Goal: Task Accomplishment & Management: Manage account settings

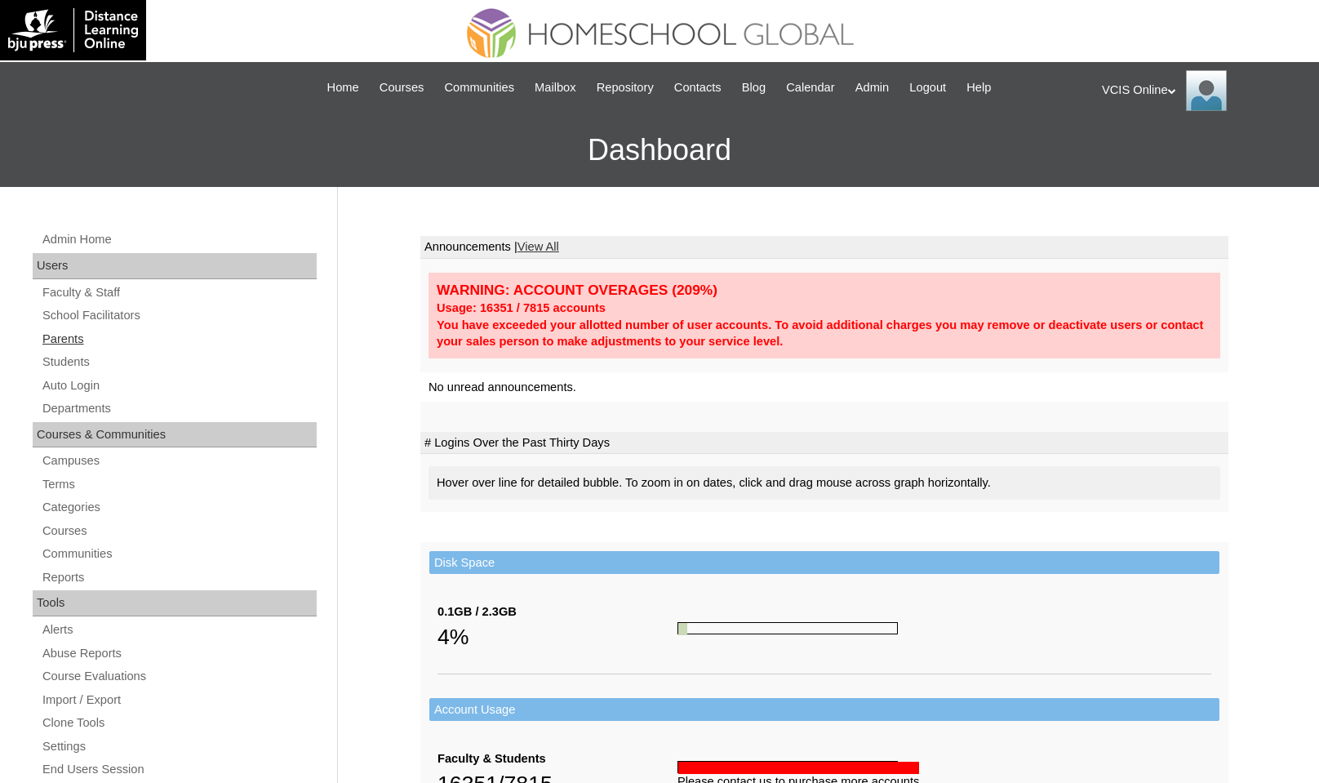
click at [126, 333] on link "Parents" at bounding box center [179, 339] width 276 height 20
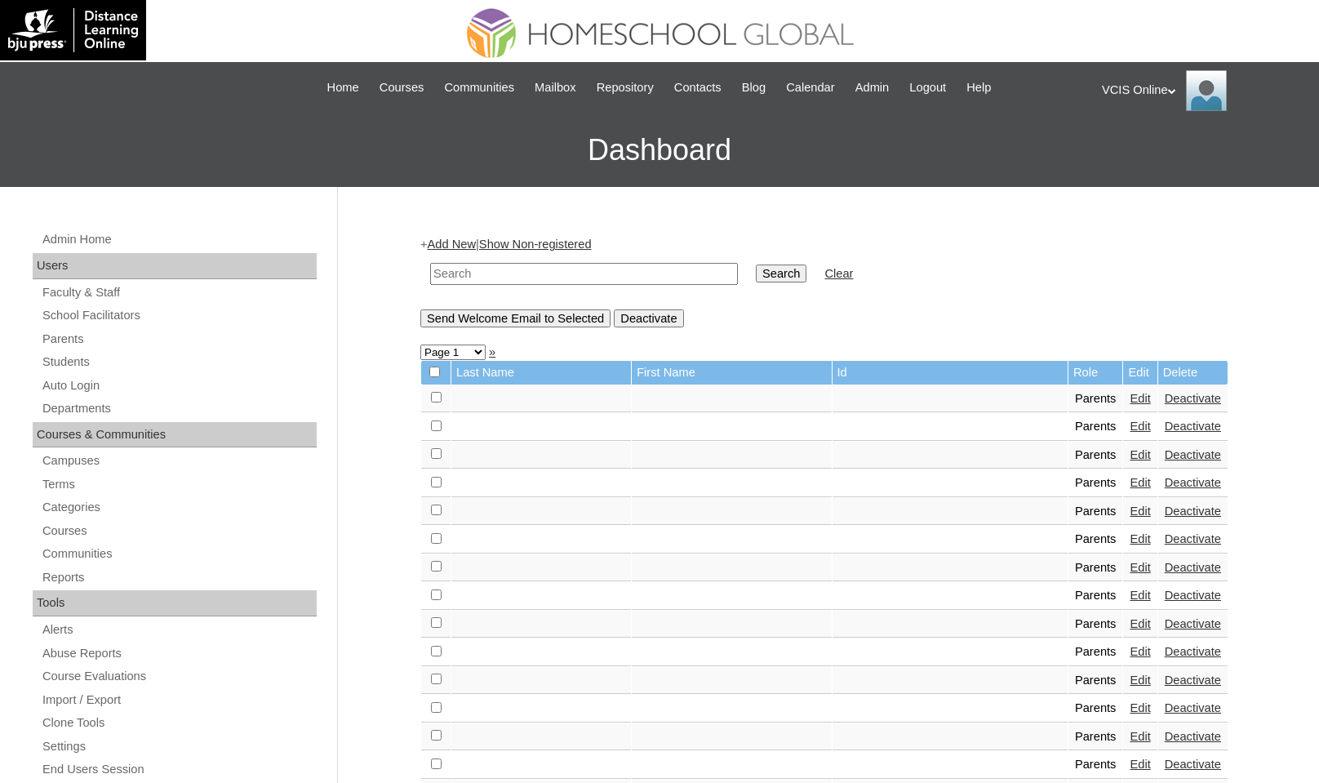
click at [567, 275] on input "text" at bounding box center [584, 274] width 308 height 22
paste input "VCIS006-2A-PA2025"
type input "VCIS006-2A-PA2025"
click at [756, 264] on input "Search" at bounding box center [781, 273] width 51 height 18
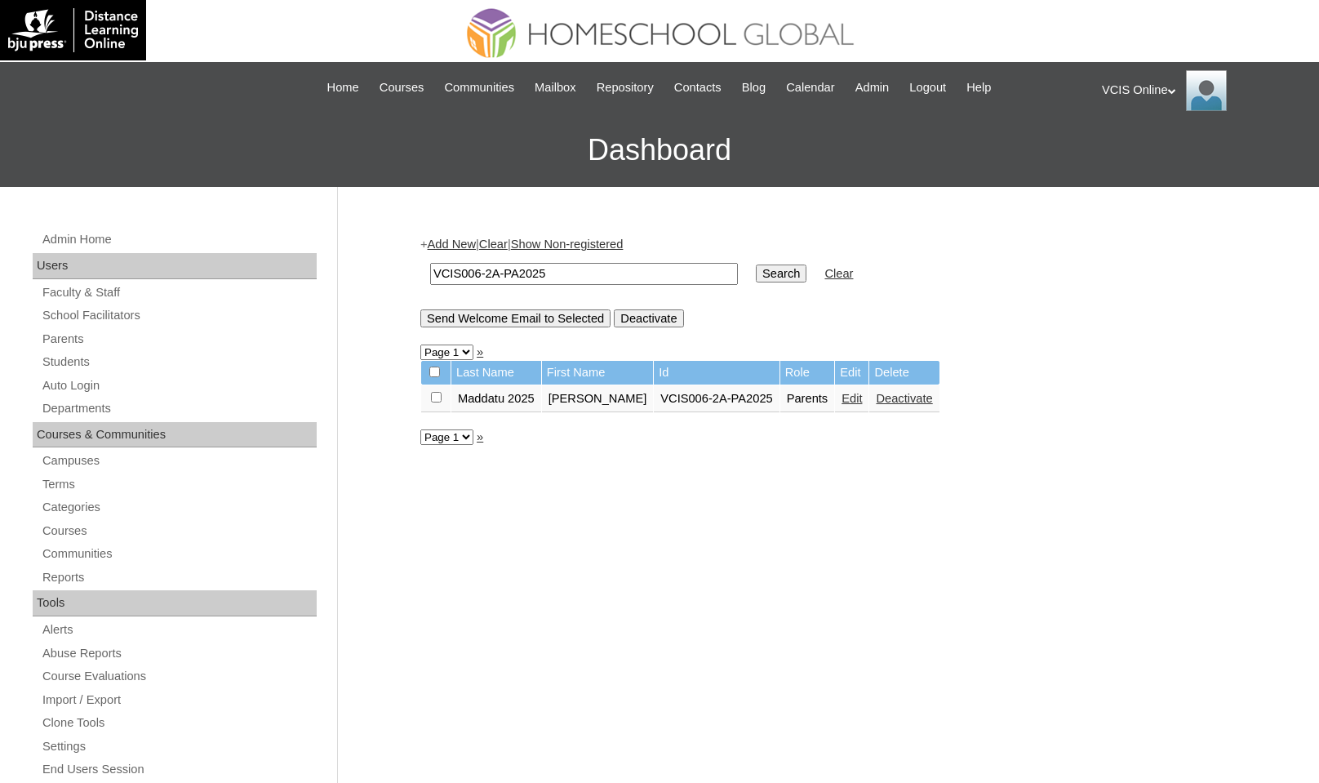
click at [850, 401] on link "Edit" at bounding box center [851, 398] width 20 height 13
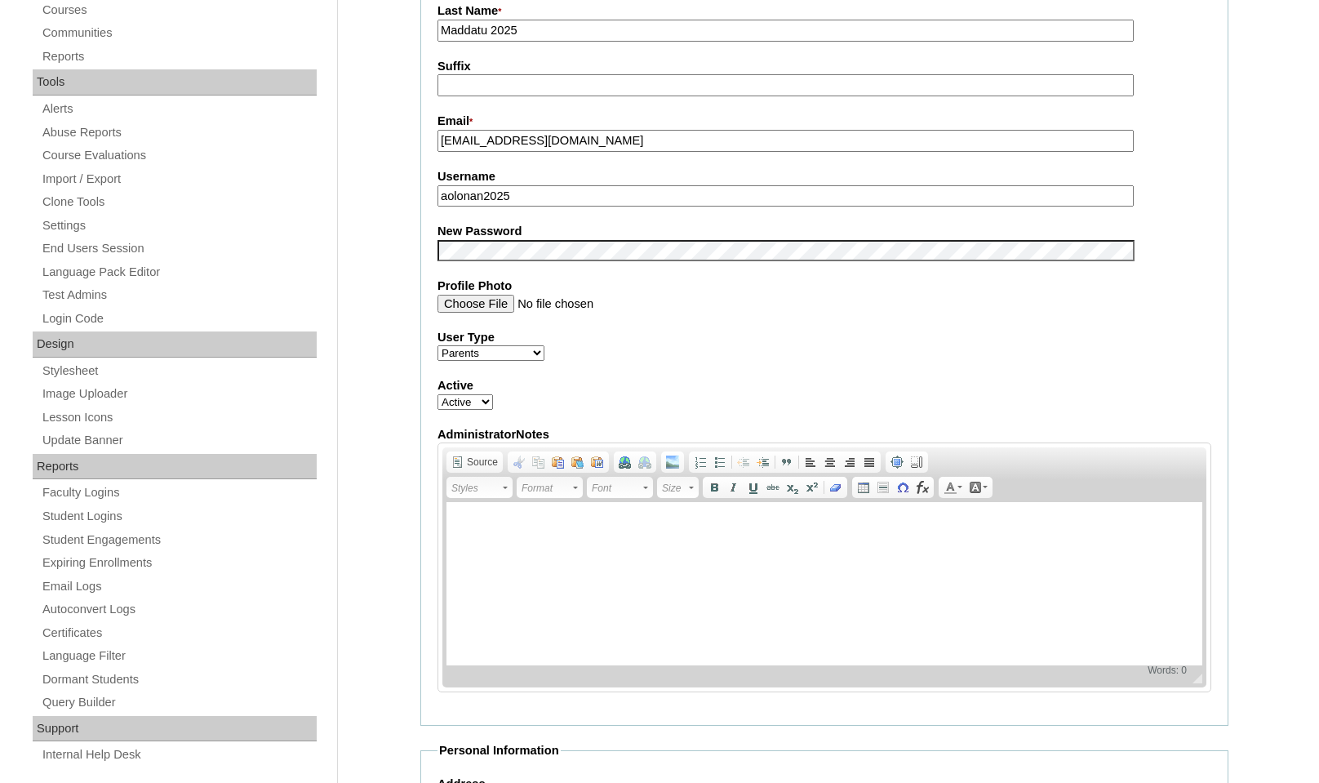
scroll to position [520, 0]
click at [561, 199] on input "aolonan2025" at bounding box center [785, 197] width 696 height 22
click at [574, 203] on input "aolonan2025" at bounding box center [785, 197] width 696 height 22
paste input "0987mnop"
click at [572, 196] on input "aolonan2025 0987mnop" at bounding box center [785, 197] width 696 height 22
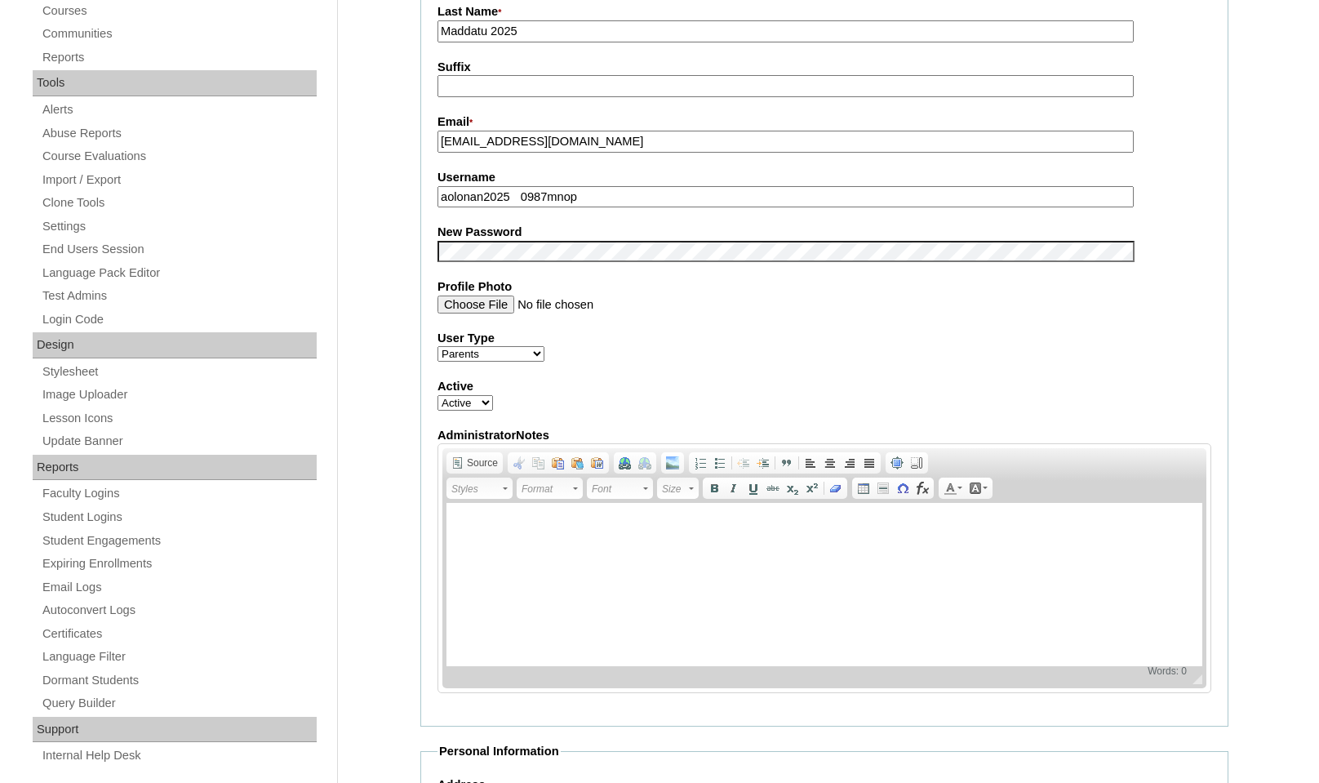
click at [572, 196] on input "aolonan2025 0987mnop" at bounding box center [785, 197] width 696 height 22
type input "aolonan2025"
click at [685, 303] on input "Profile Photo" at bounding box center [785, 304] width 696 height 18
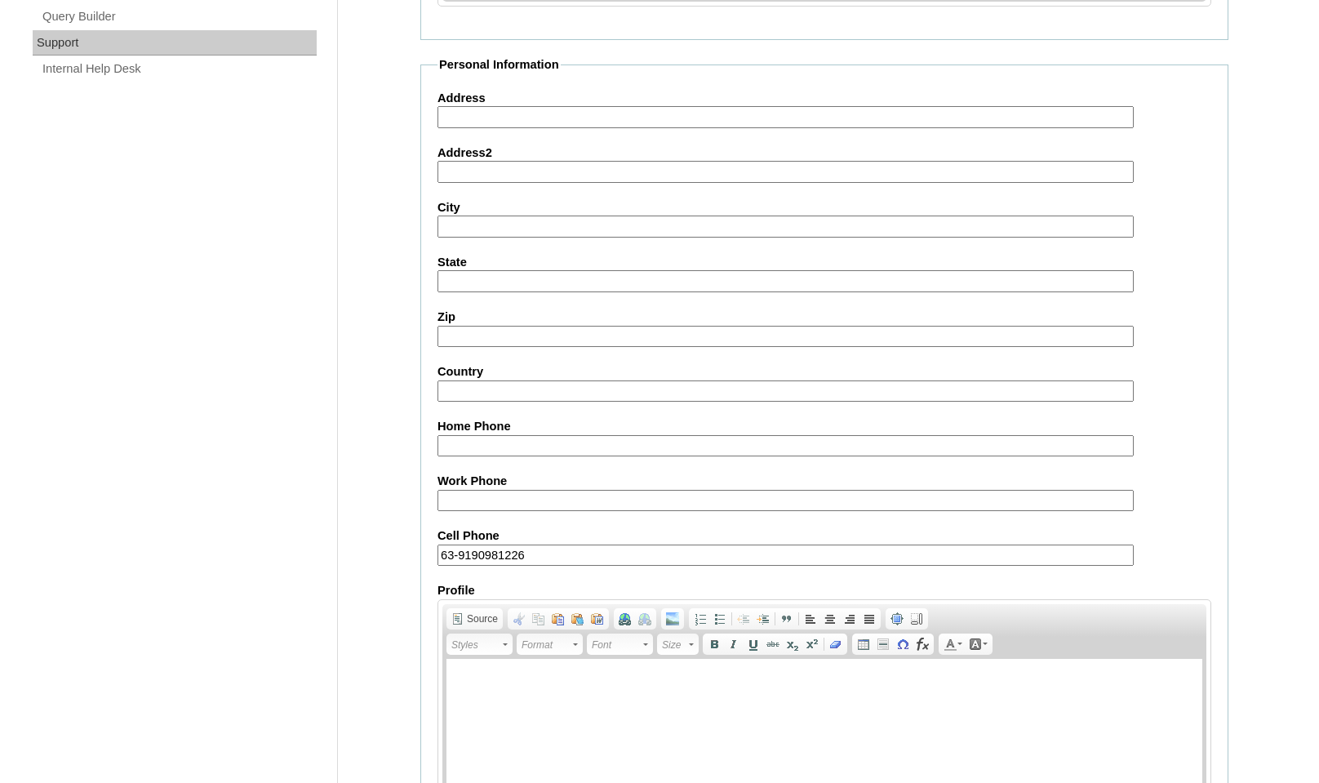
scroll to position [1355, 0]
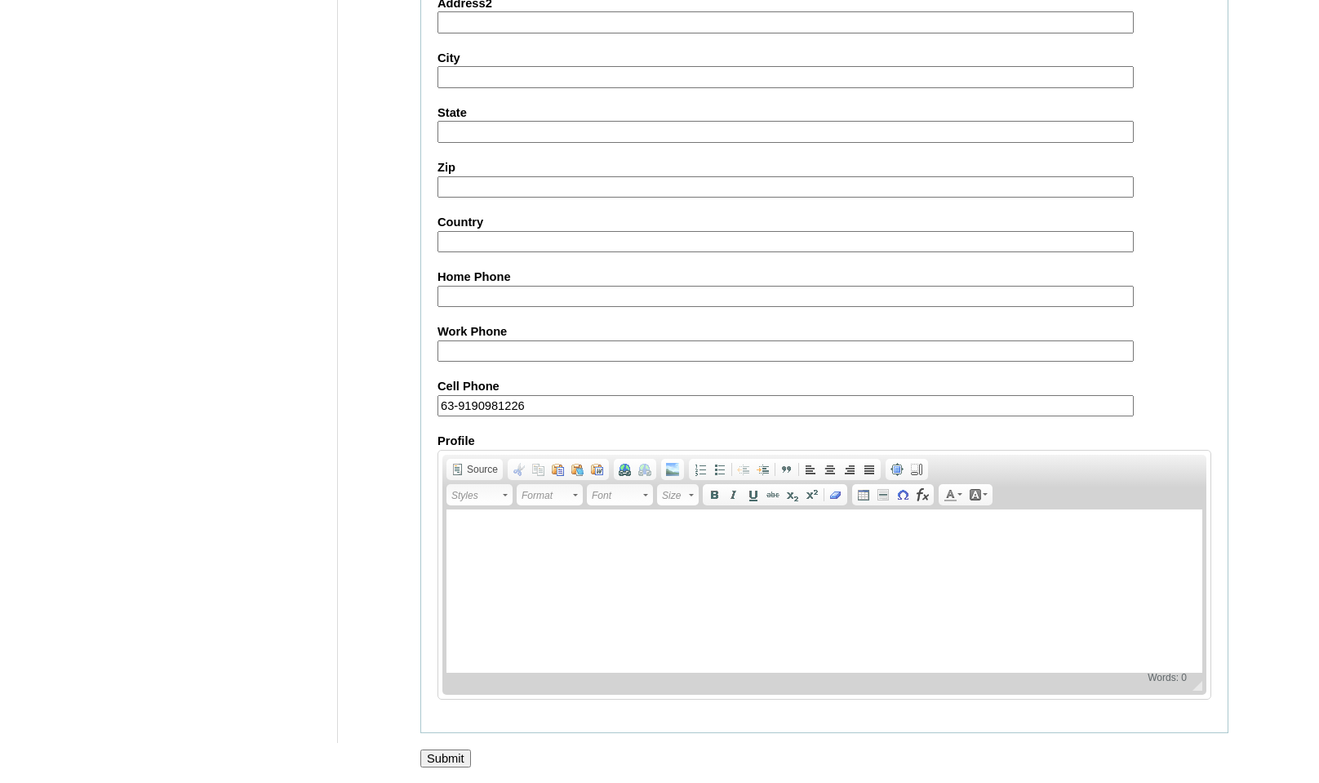
click at [450, 767] on div at bounding box center [659, 775] width 1319 height 17
click at [445, 756] on input "Submit" at bounding box center [445, 758] width 51 height 18
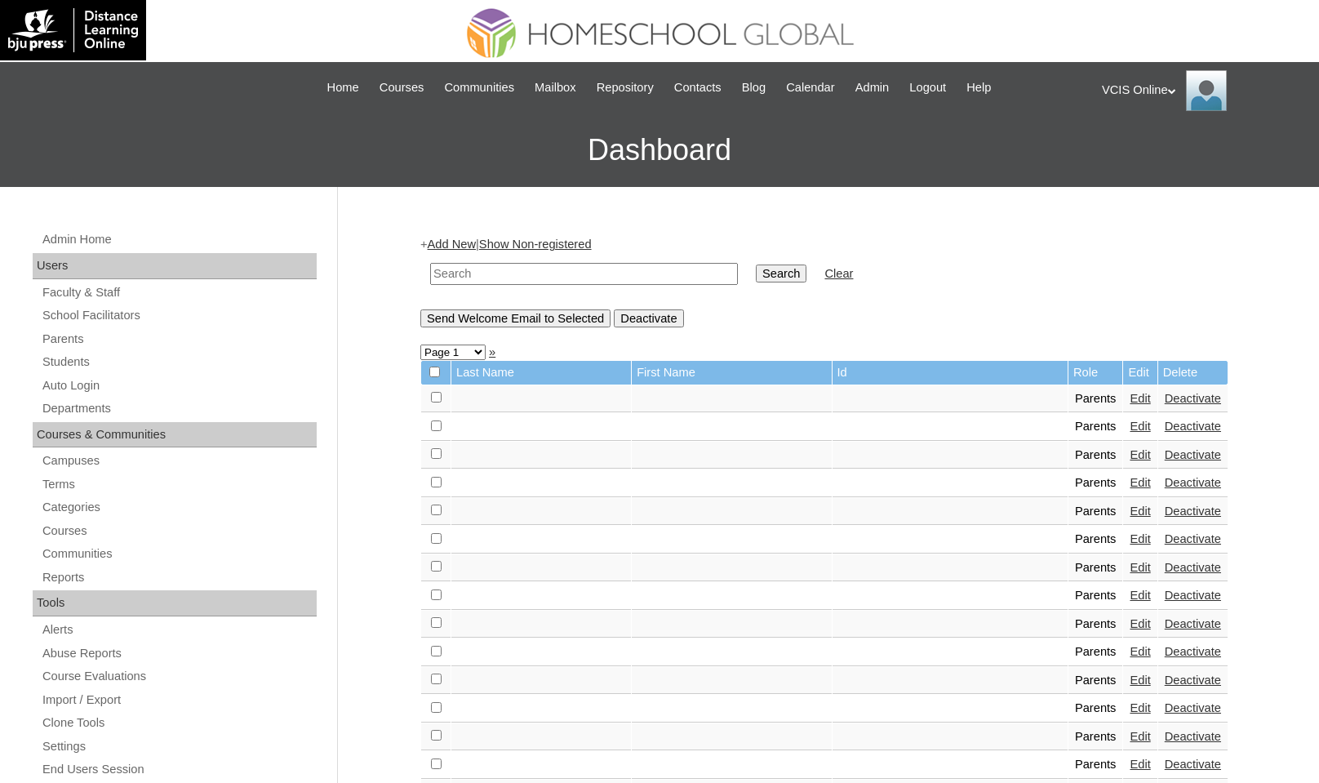
click at [1181, 82] on div "VCIS Online My Profile My Settings Logout" at bounding box center [1202, 90] width 201 height 41
click at [1124, 152] on span "Logout" at bounding box center [1131, 153] width 33 height 12
